Goal: Information Seeking & Learning: Find specific fact

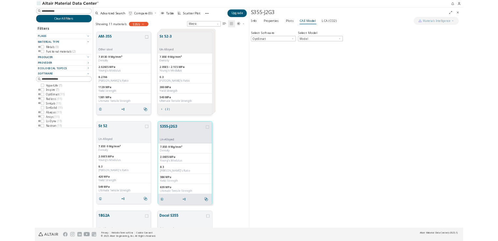
scroll to position [284, 222]
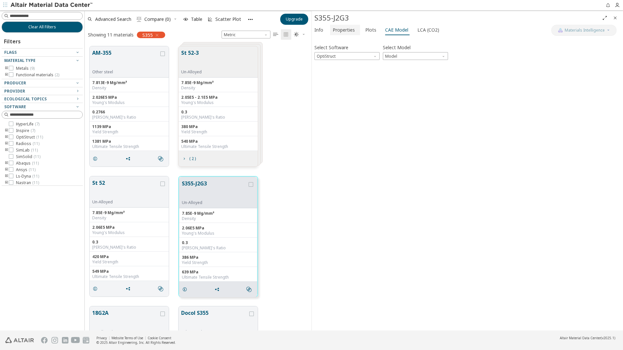
click at [347, 29] on span "Properties" at bounding box center [344, 30] width 22 height 10
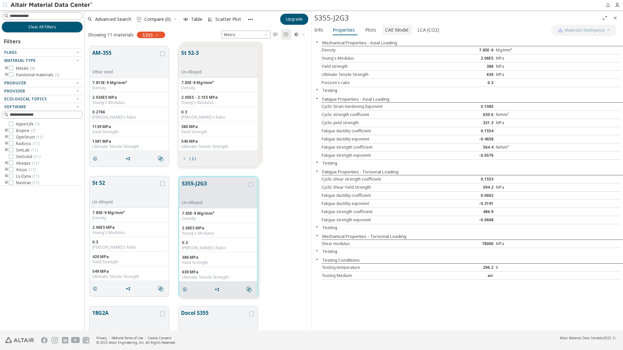
click at [398, 32] on span "CAE Model" at bounding box center [396, 30] width 23 height 10
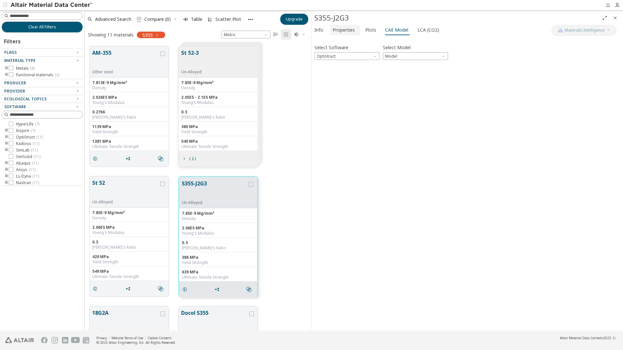
click at [340, 28] on span "Properties" at bounding box center [344, 30] width 22 height 10
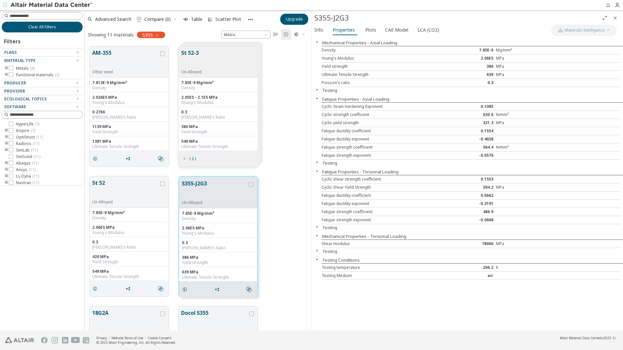
click at [504, 277] on div at bounding box center [521, 275] width 50 height 5
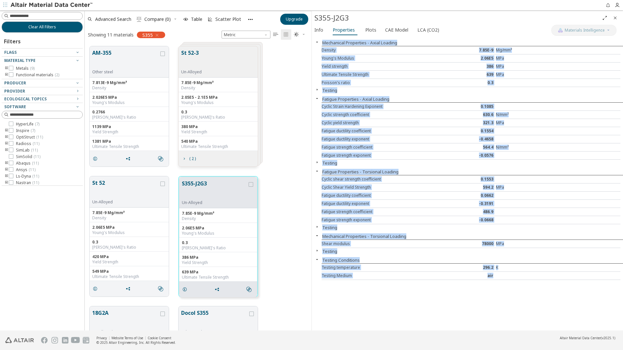
drag, startPoint x: 509, startPoint y: 277, endPoint x: 326, endPoint y: 38, distance: 300.5
click at [326, 38] on div "Mechanical Properties - Axial Loading Density 7.85E-9 Mg/mm³ Young's Modulus 2.…" at bounding box center [467, 184] width 311 height 294
copy div "Mechanical Properties - Axial Loading Density 7.85E-9 Mg/mm³ Young's Modulus 2.…"
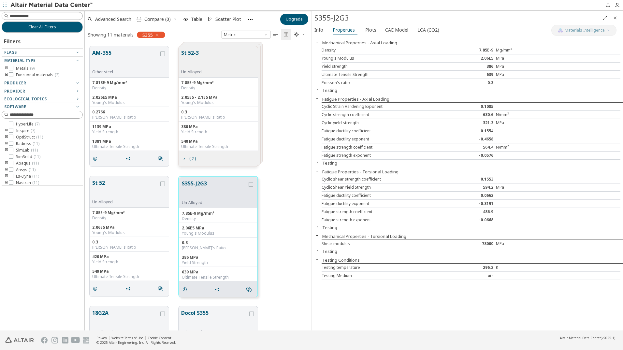
click at [441, 333] on footer "Privacy Website Terms of Use Cookie Consent © 2025 Altair Engineering, Inc. All…" at bounding box center [311, 341] width 623 height 20
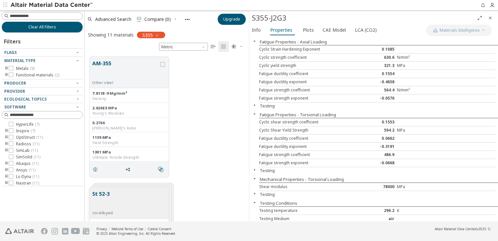
scroll to position [25, 0]
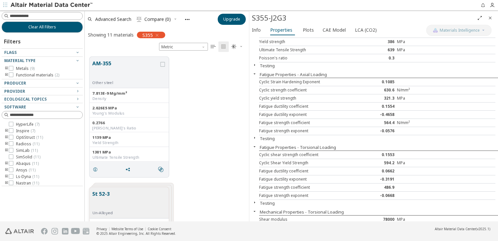
click at [305, 187] on div "Fatigue strength coefficient" at bounding box center [308, 187] width 98 height 5
drag, startPoint x: 286, startPoint y: 186, endPoint x: 321, endPoint y: 186, distance: 34.6
click at [321, 186] on div "Fatigue strength coefficient" at bounding box center [308, 187] width 98 height 5
drag, startPoint x: 321, startPoint y: 186, endPoint x: 317, endPoint y: 188, distance: 3.8
click at [317, 188] on div "Fatigue strength coefficient" at bounding box center [308, 187] width 98 height 5
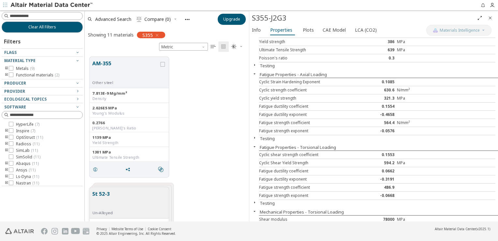
click at [276, 124] on div "Fatigue strength coefficient" at bounding box center [308, 122] width 98 height 5
drag, startPoint x: 267, startPoint y: 124, endPoint x: 411, endPoint y: 121, distance: 144.1
click at [411, 121] on div "Fatigue strength coefficient 564.4 N/mm²" at bounding box center [377, 123] width 236 height 8
drag, startPoint x: 411, startPoint y: 121, endPoint x: 396, endPoint y: 130, distance: 17.7
click at [397, 130] on div at bounding box center [416, 130] width 39 height 5
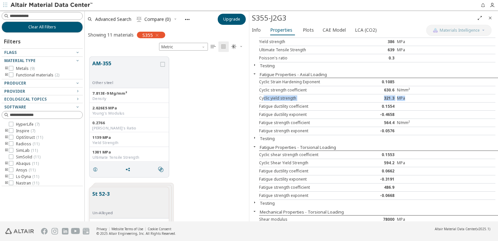
drag, startPoint x: 263, startPoint y: 99, endPoint x: 413, endPoint y: 99, distance: 149.9
click at [413, 99] on div "Cyclic yield strength 321.3 MPa" at bounding box center [377, 98] width 236 height 8
click at [301, 116] on div "Fatigue ductility exponent" at bounding box center [308, 114] width 98 height 5
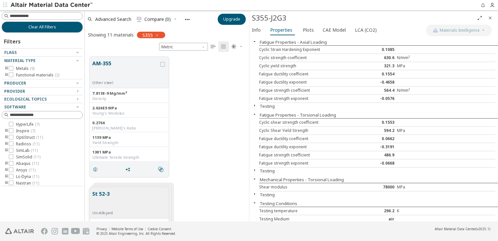
scroll to position [57, 0]
